Goal: Information Seeking & Learning: Learn about a topic

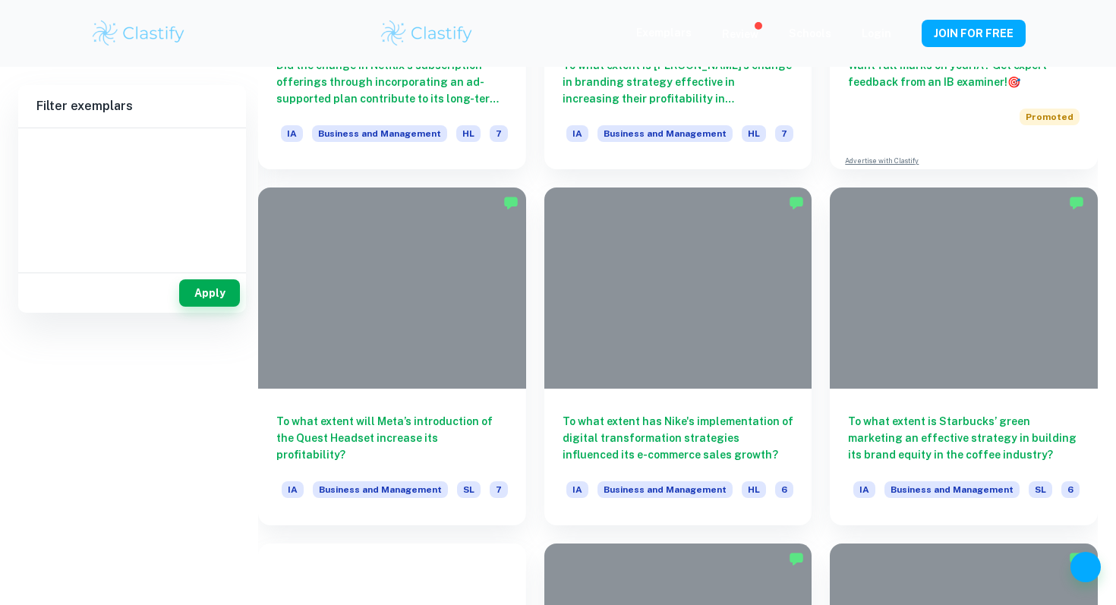
scroll to position [718, 0]
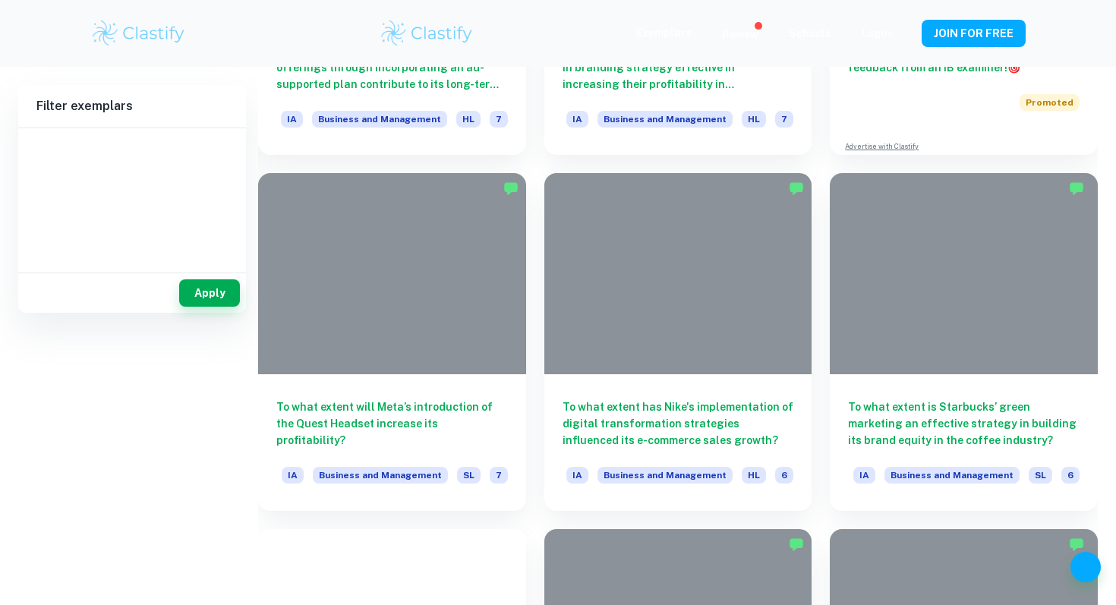
type input "Business and Management"
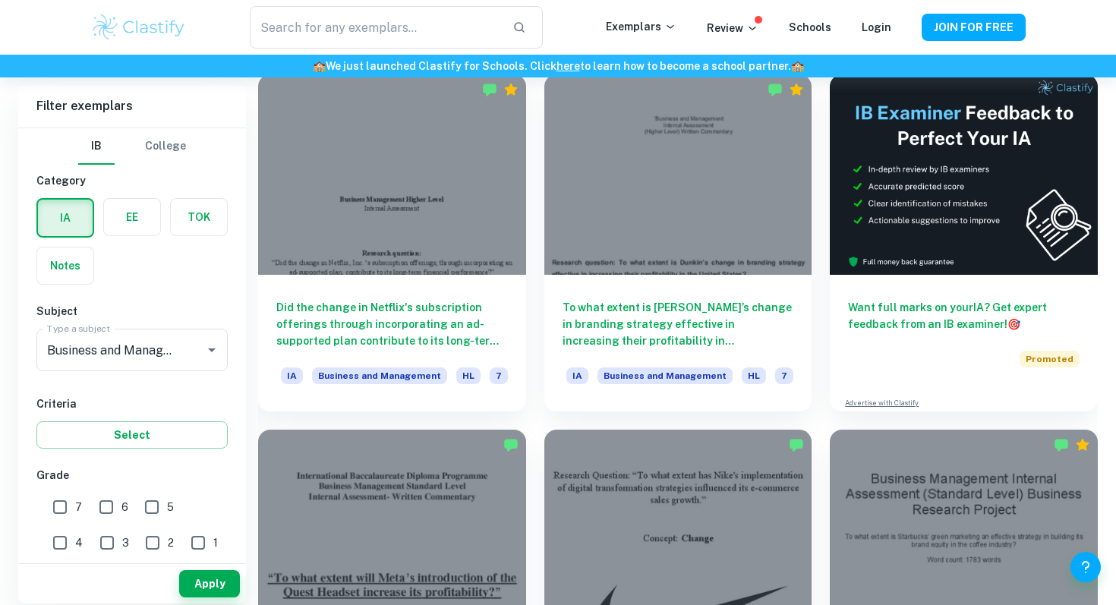
scroll to position [441, 0]
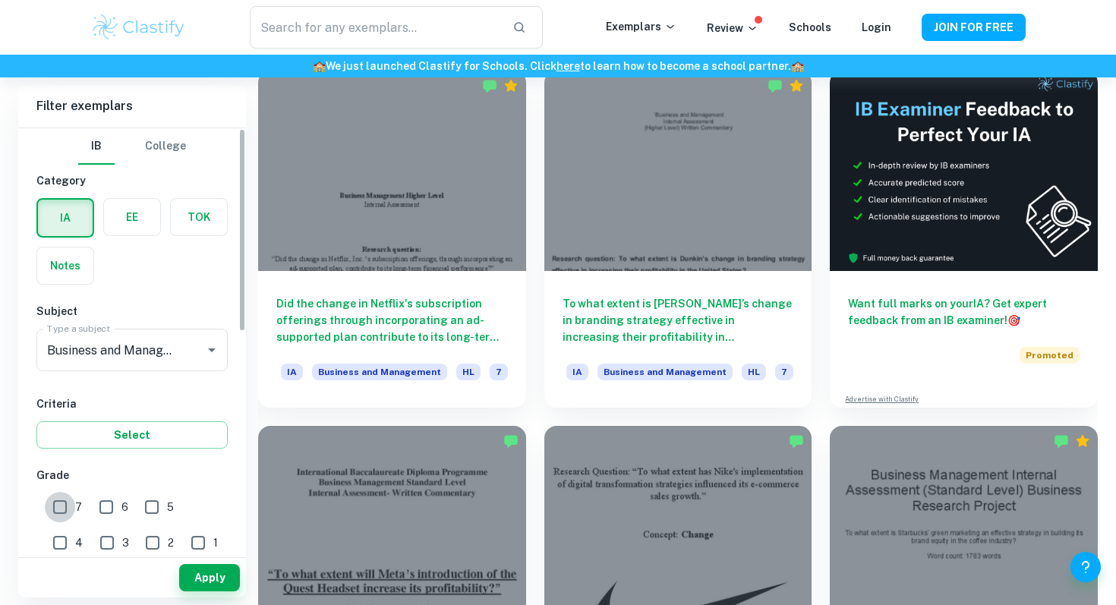
click at [64, 505] on input "7" at bounding box center [60, 507] width 30 height 30
checkbox input "true"
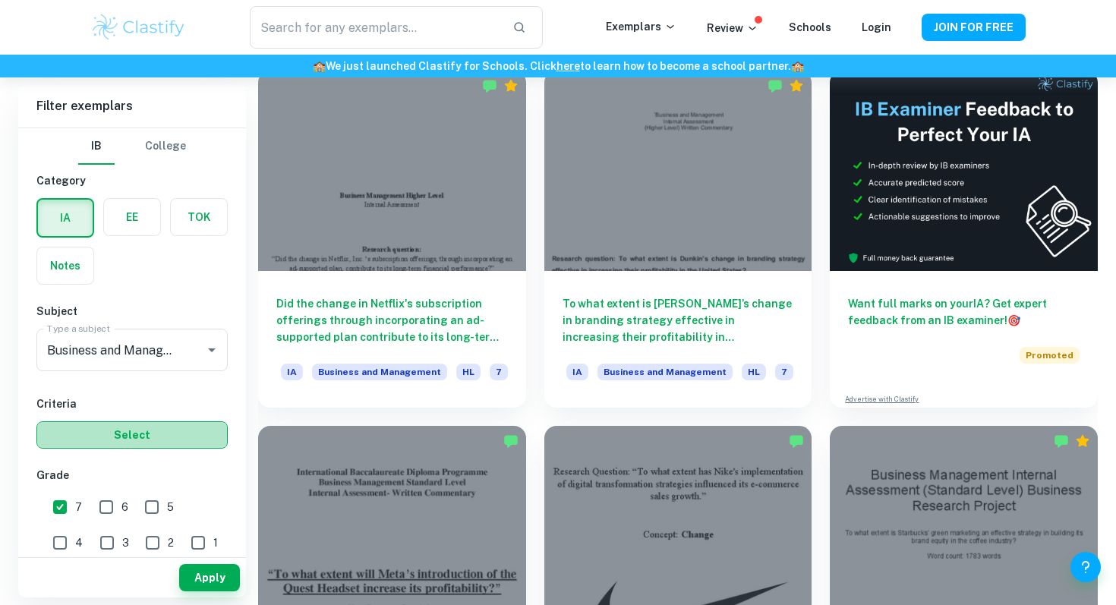
click at [141, 439] on button "Select" at bounding box center [131, 434] width 191 height 27
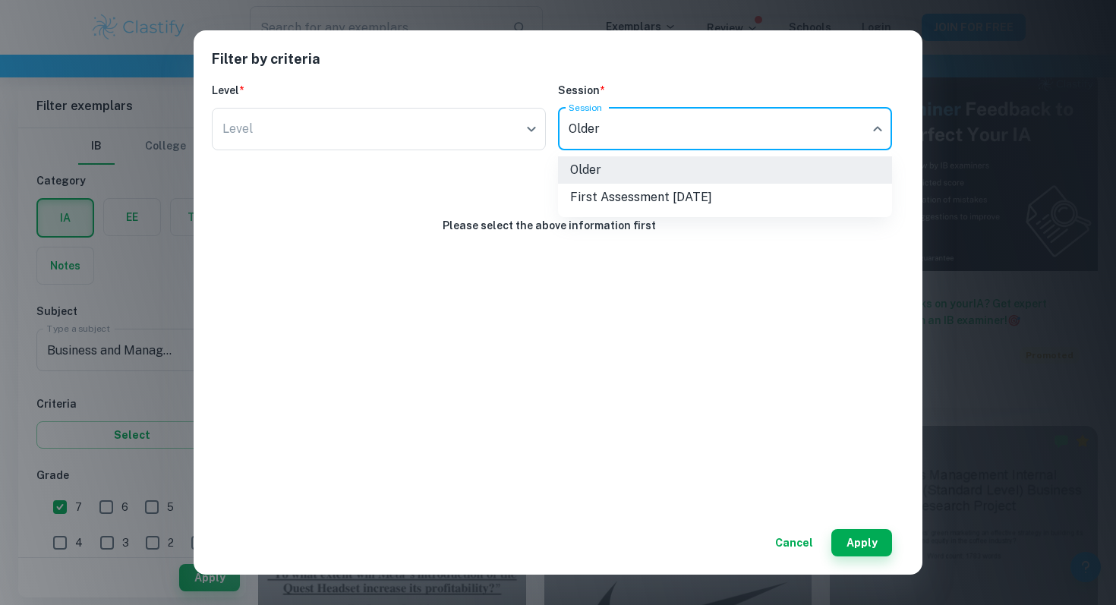
click at [516, 131] on div at bounding box center [558, 302] width 1116 height 605
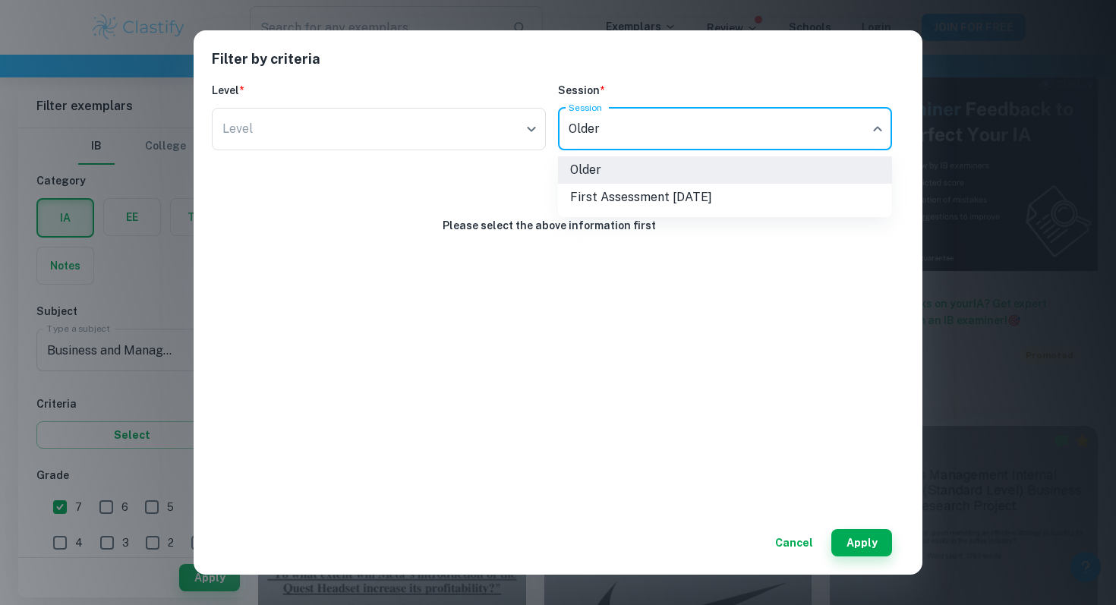
click at [608, 200] on li "First Assessment [DATE]" at bounding box center [725, 197] width 334 height 27
type input "m24"
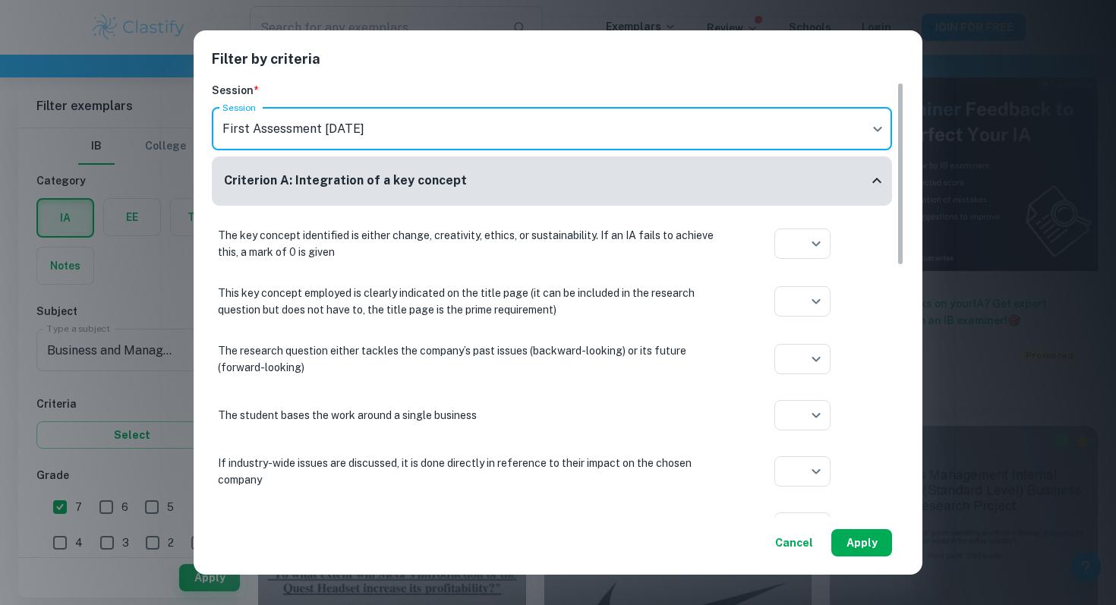
click at [856, 533] on button "Apply" at bounding box center [861, 542] width 61 height 27
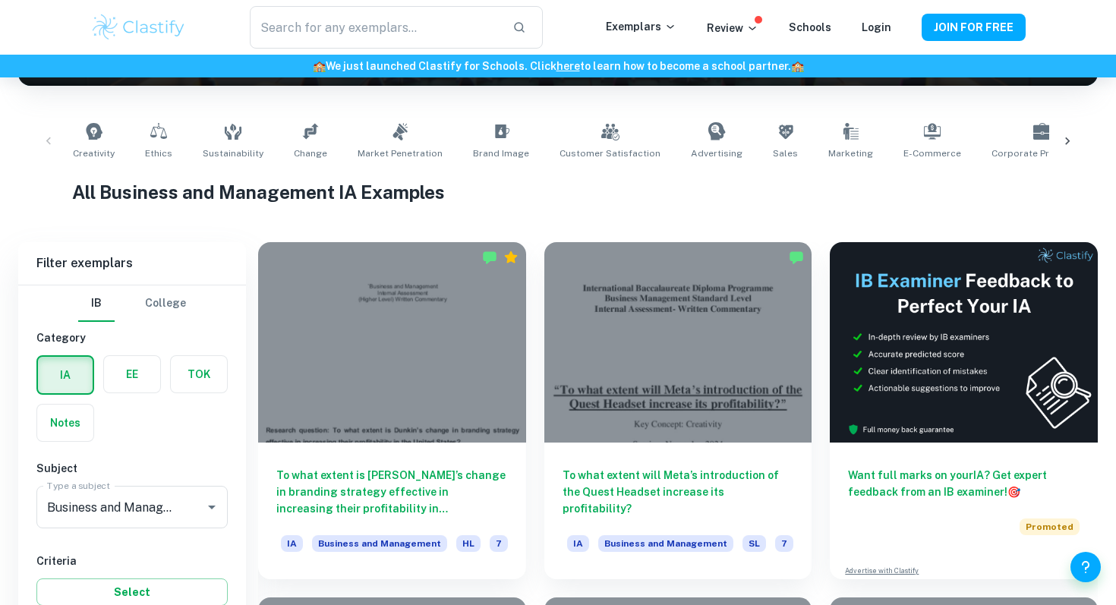
scroll to position [379, 0]
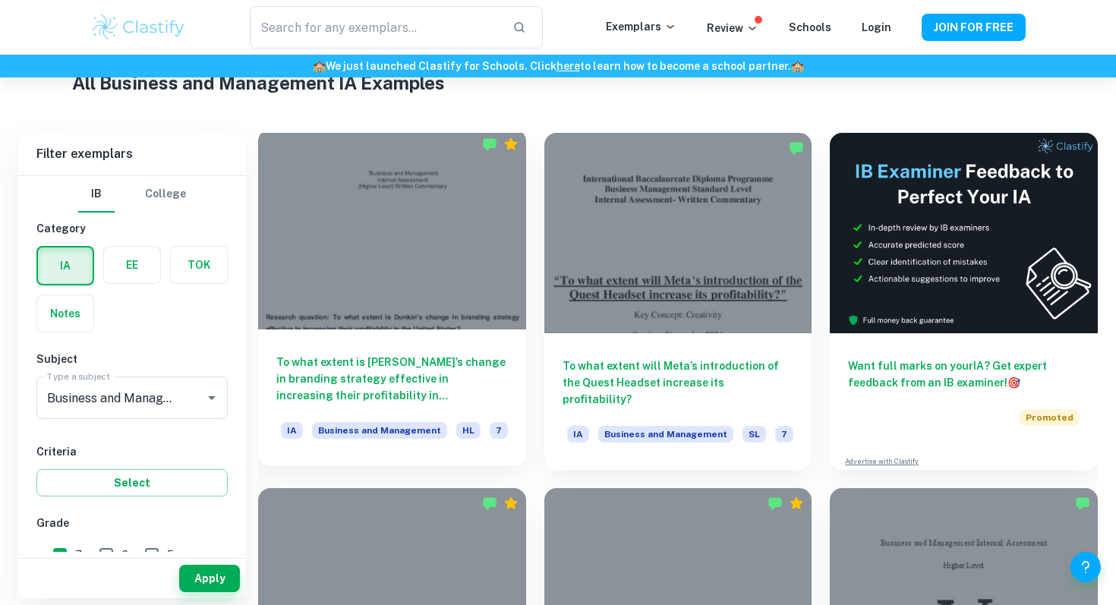
click at [480, 263] on div at bounding box center [392, 229] width 268 height 200
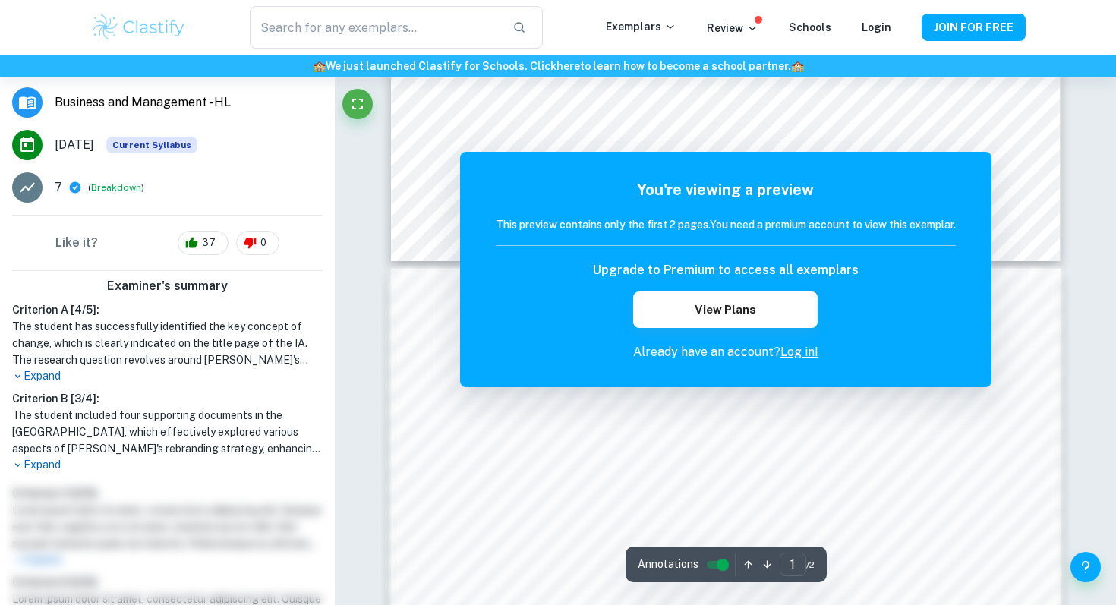
scroll to position [1493, 0]
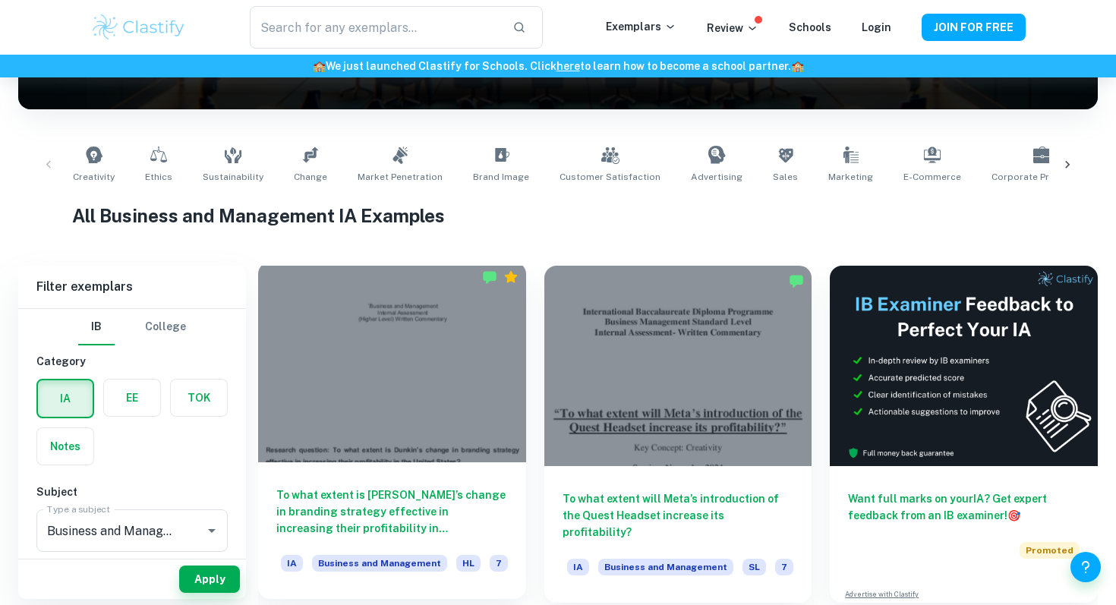
scroll to position [247, 0]
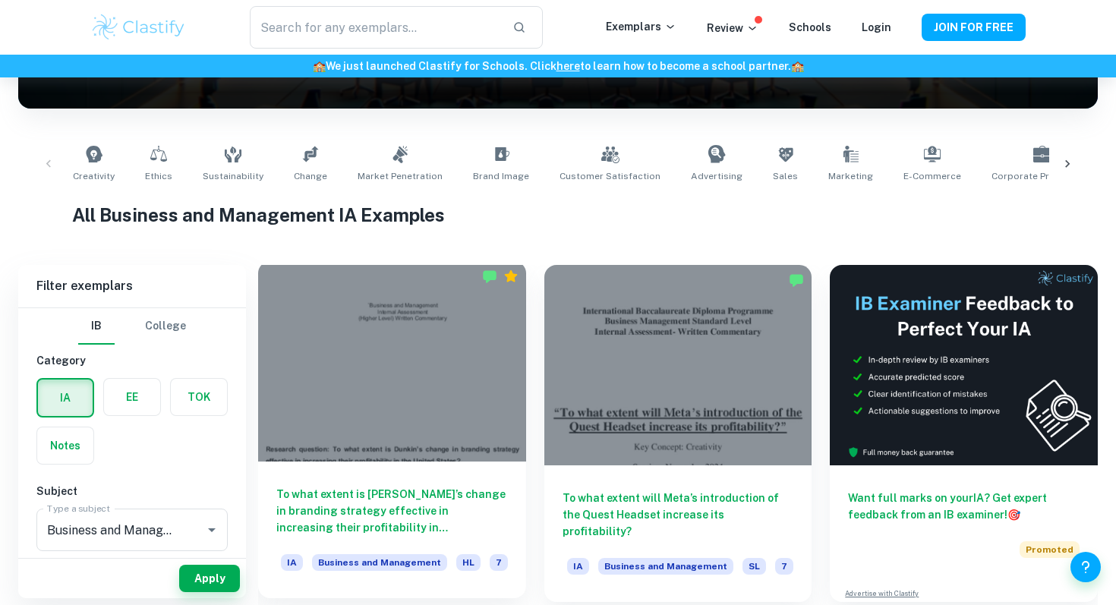
click at [390, 487] on h6 "To what extent is [PERSON_NAME]’s change in branding strategy effective in incr…" at bounding box center [391, 511] width 231 height 50
